Goal: Task Accomplishment & Management: Manage account settings

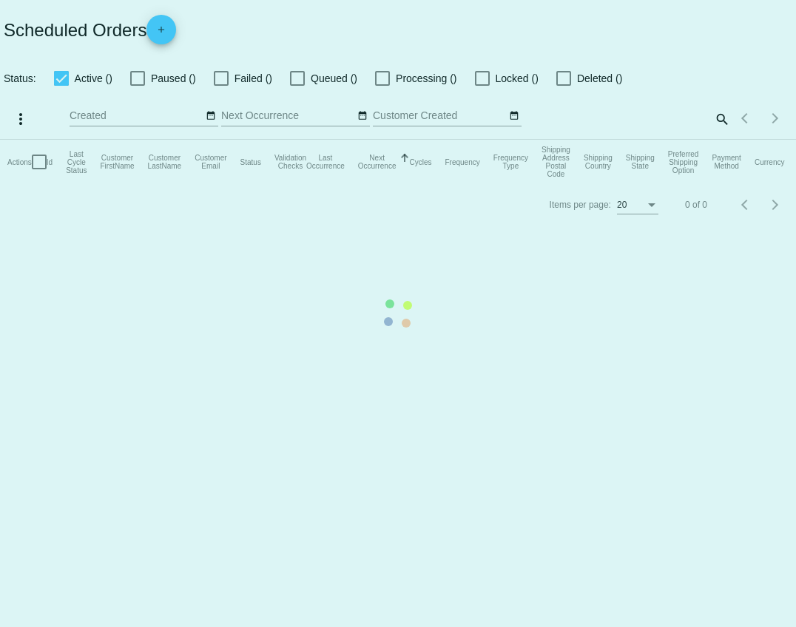
checkbox input "true"
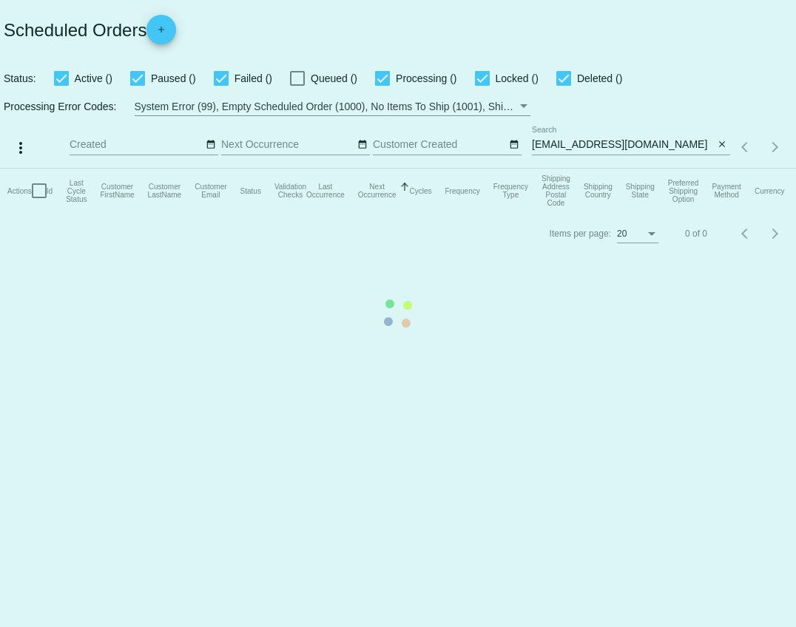
click at [622, 169] on mat-table "Actions Id Last Cycle Status Customer FirstName Customer LastName Customer Emai…" at bounding box center [398, 191] width 796 height 44
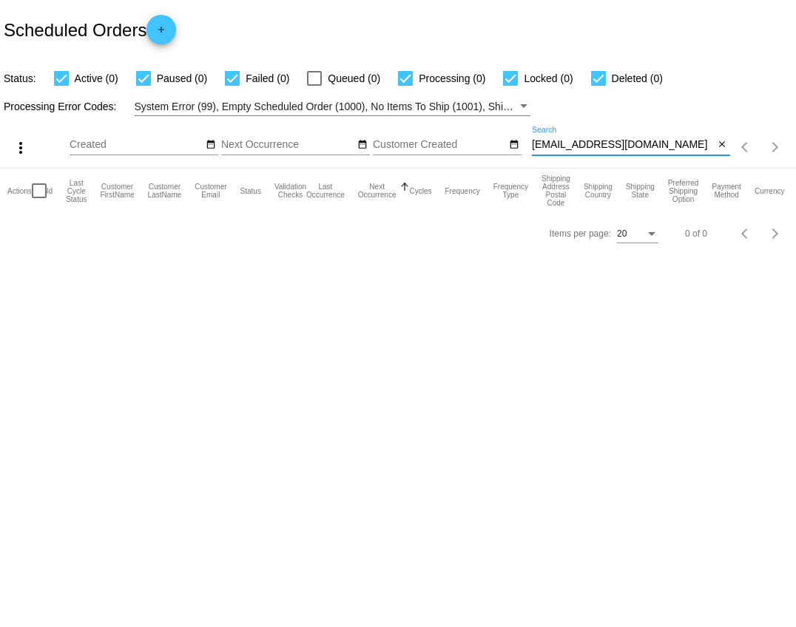
drag, startPoint x: 609, startPoint y: 145, endPoint x: 530, endPoint y: 146, distance: 79.2
click at [530, 146] on div "more_vert Aug Jan Feb Mar Apr 1" at bounding box center [398, 142] width 796 height 53
paste input "Whitsand22@mail.com"
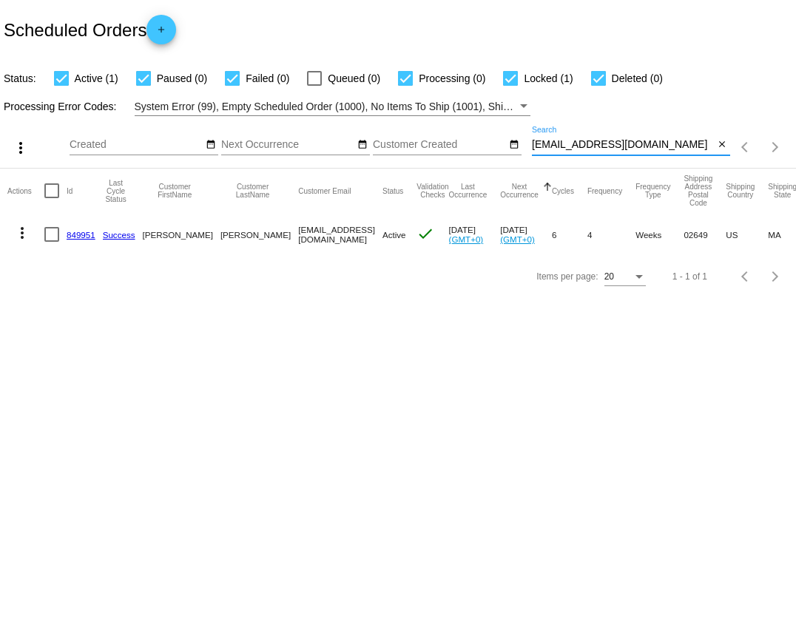
type input "Whitsand22@mail.com"
